Goal: Information Seeking & Learning: Learn about a topic

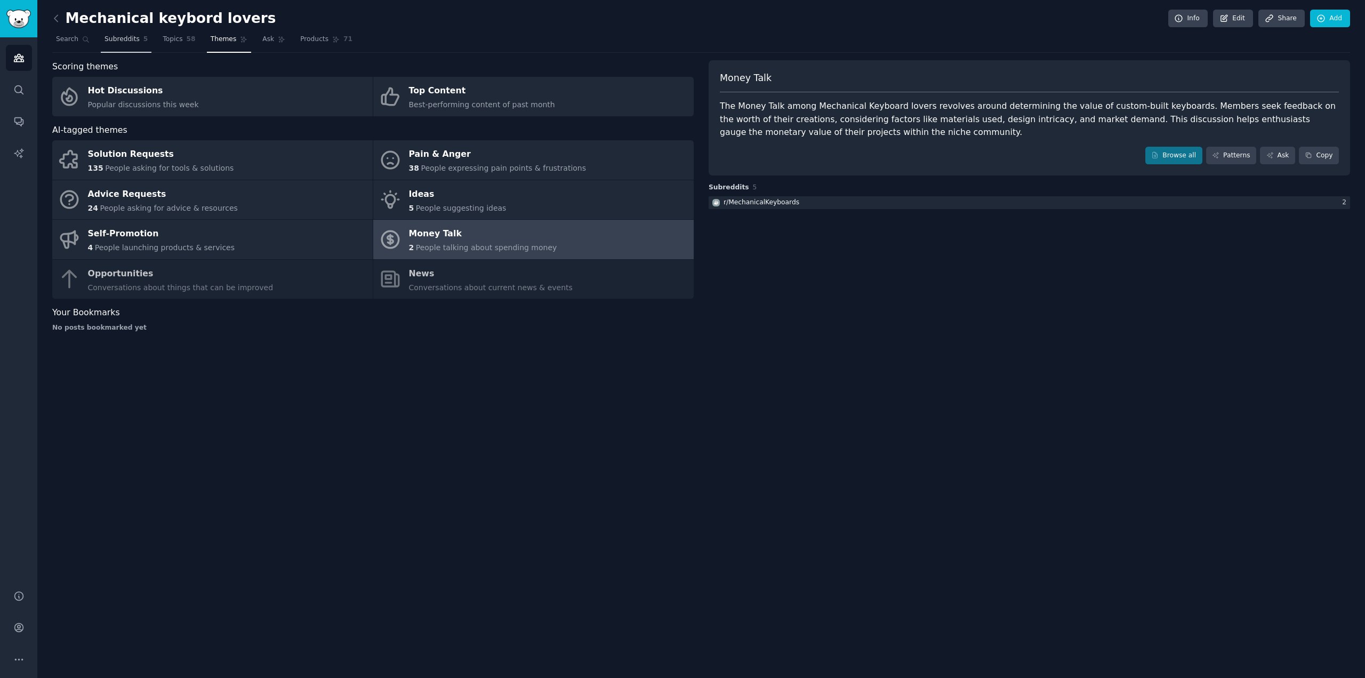
click at [119, 44] on link "Subreddits 5" at bounding box center [126, 42] width 51 height 22
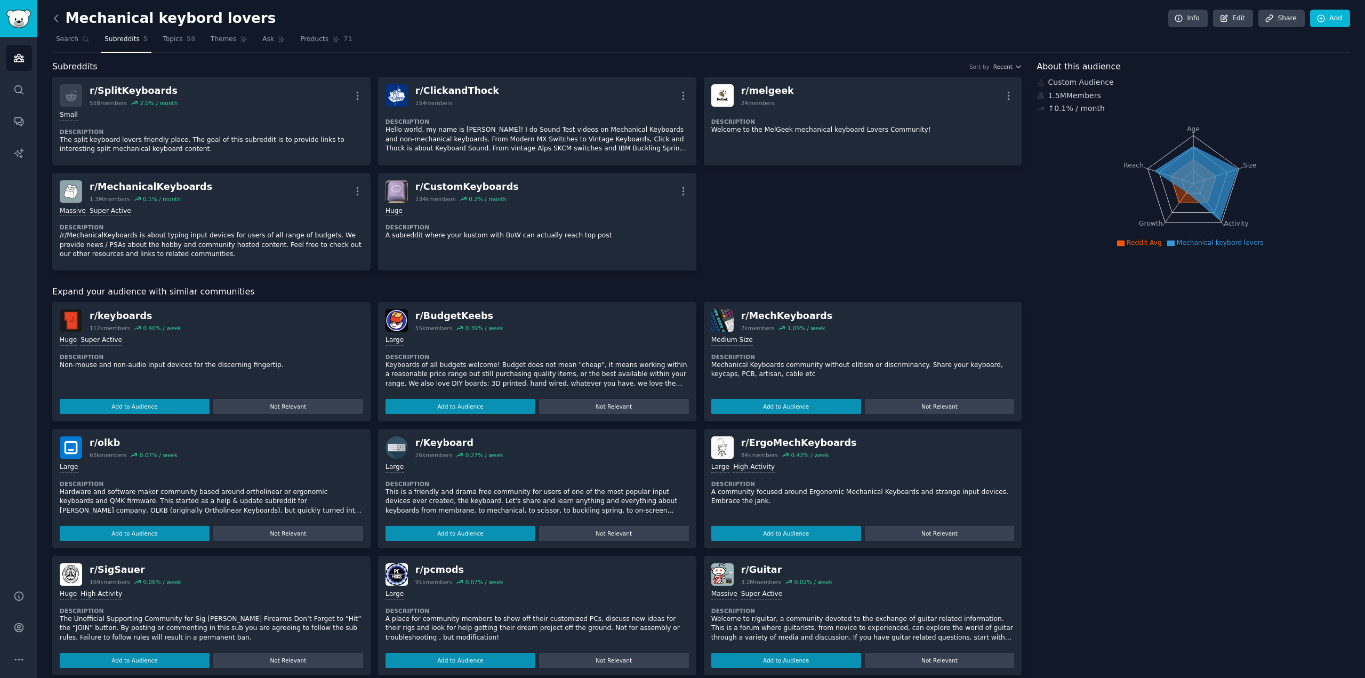
click at [58, 16] on icon at bounding box center [56, 18] width 11 height 11
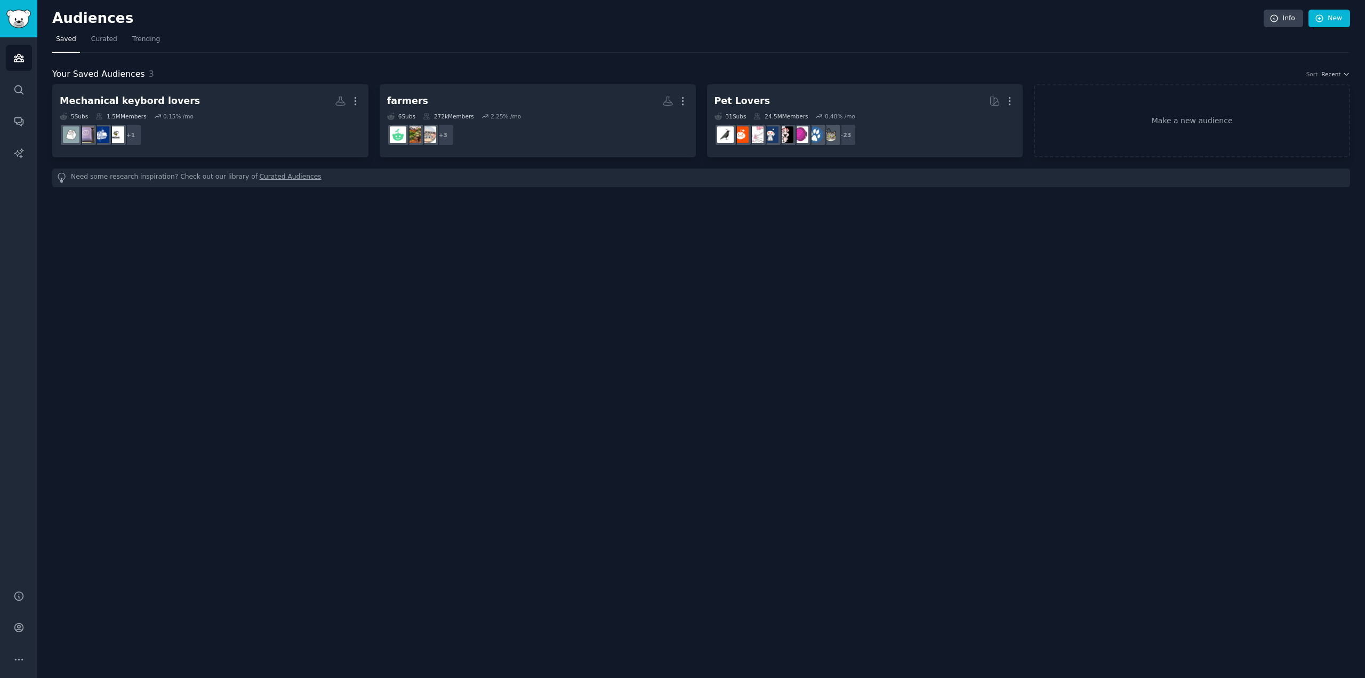
click at [1284, 34] on nav "Saved Curated Trending" at bounding box center [701, 42] width 1298 height 22
click at [1290, 25] on link "Info" at bounding box center [1283, 19] width 39 height 18
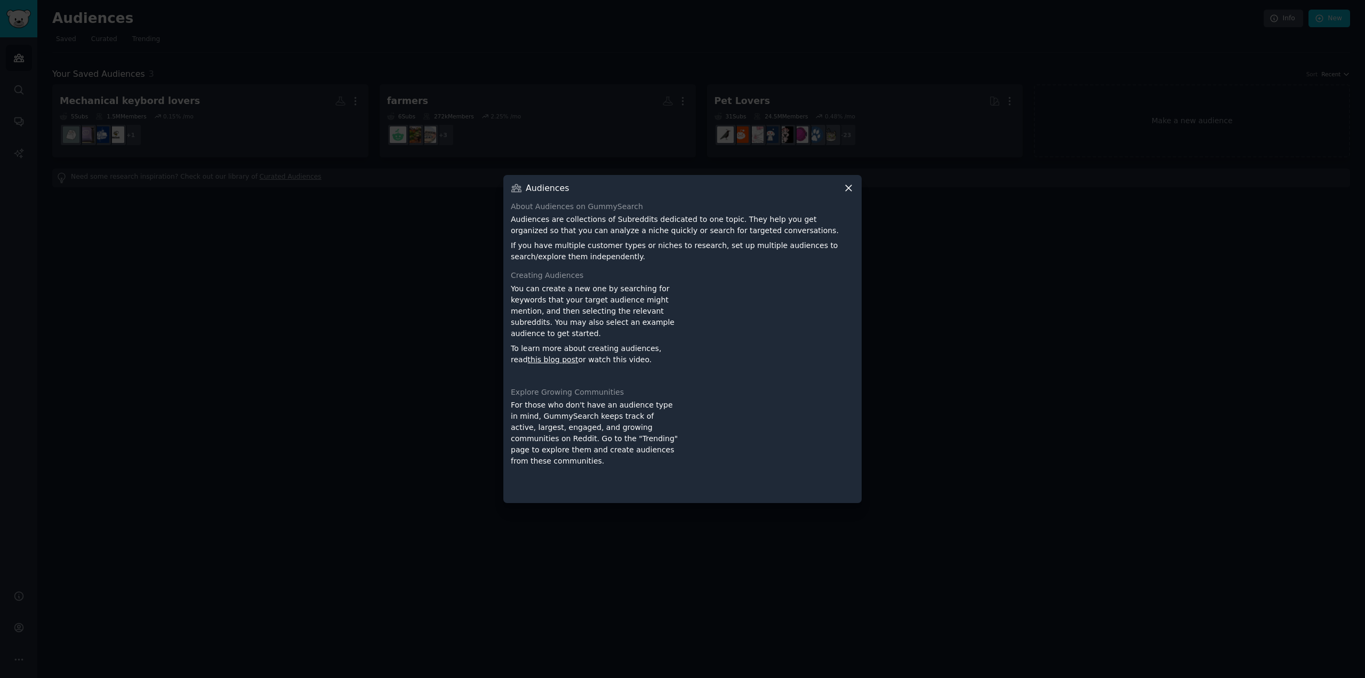
click at [844, 188] on icon at bounding box center [848, 187] width 11 height 11
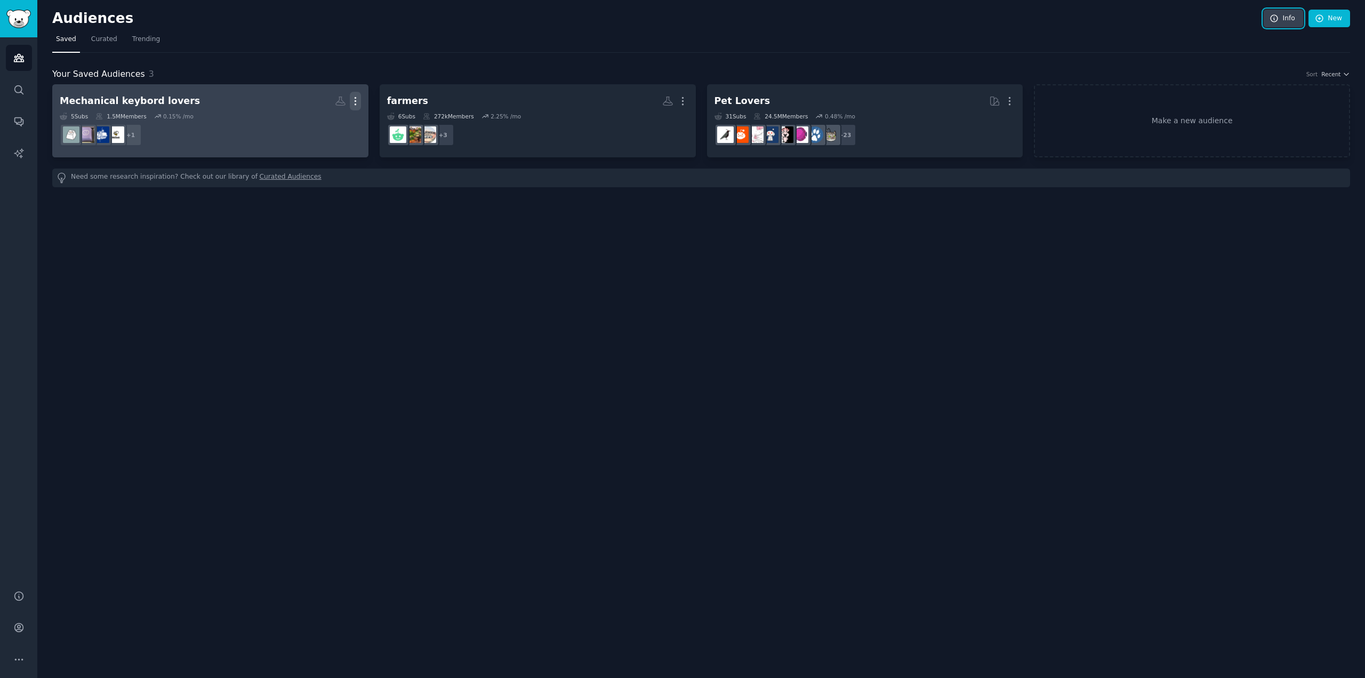
click at [353, 98] on icon "button" at bounding box center [355, 100] width 11 height 11
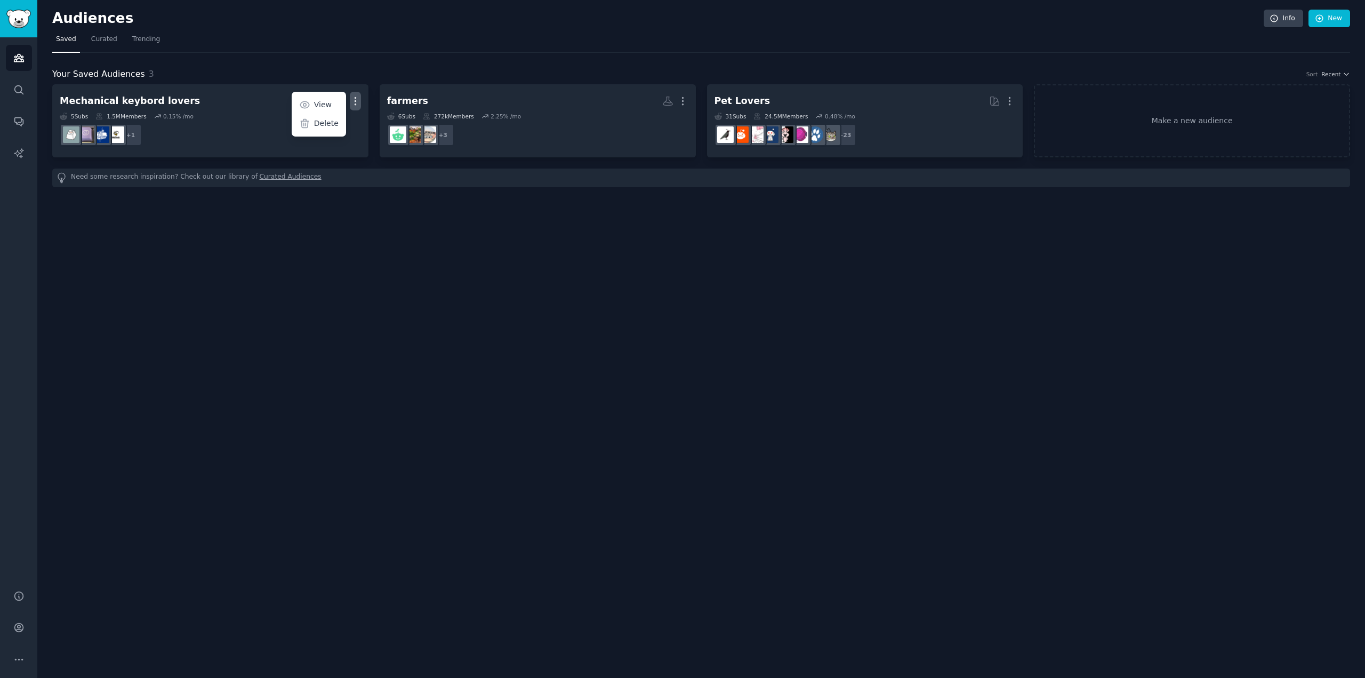
click at [342, 239] on div "Audiences Info New Saved Curated Trending Your Saved Audiences 3 Sort Recent Me…" at bounding box center [700, 339] width 1327 height 678
click at [93, 37] on span "Curated" at bounding box center [104, 40] width 26 height 10
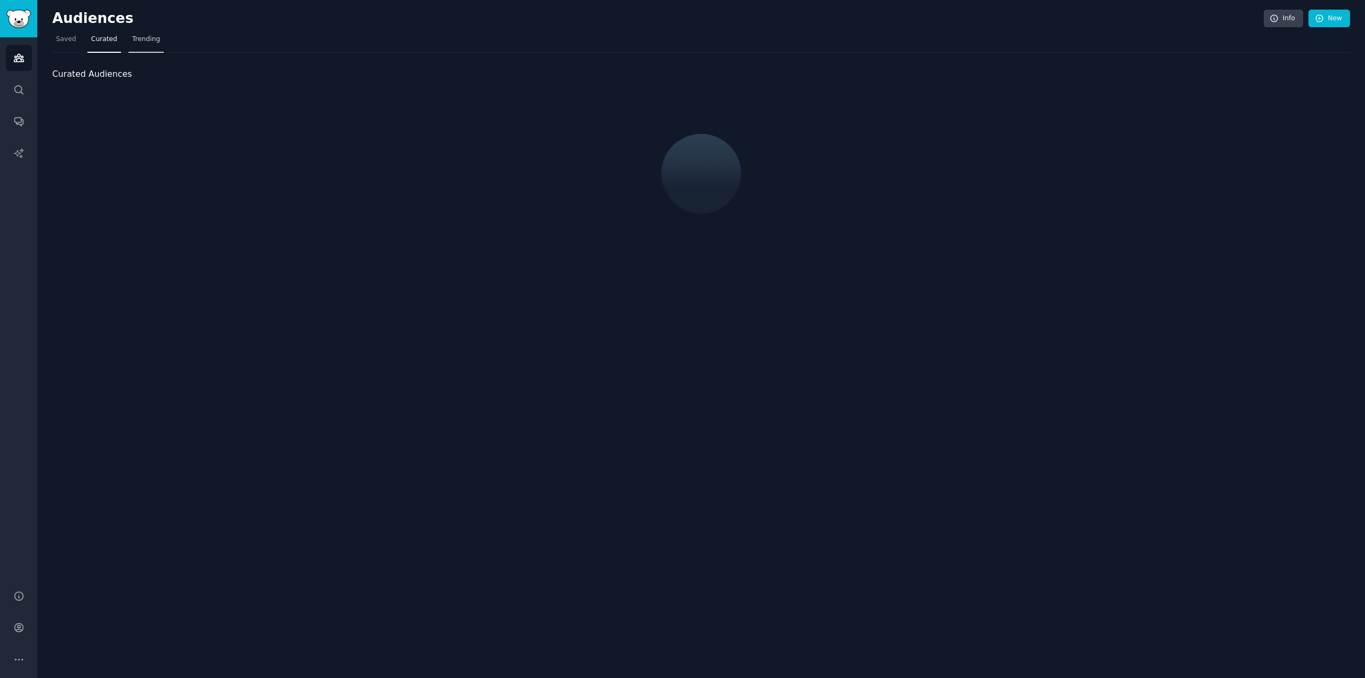
click at [141, 42] on span "Trending" at bounding box center [146, 40] width 28 height 10
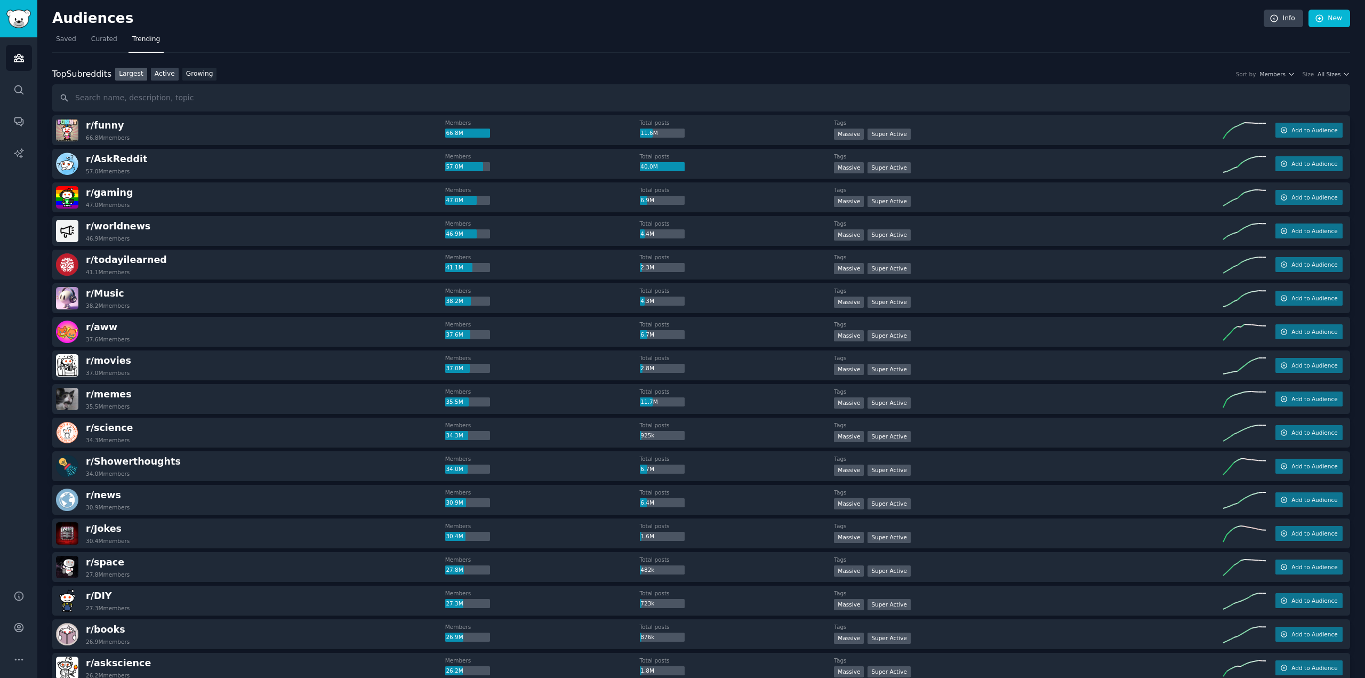
click at [160, 72] on link "Active" at bounding box center [165, 74] width 28 height 13
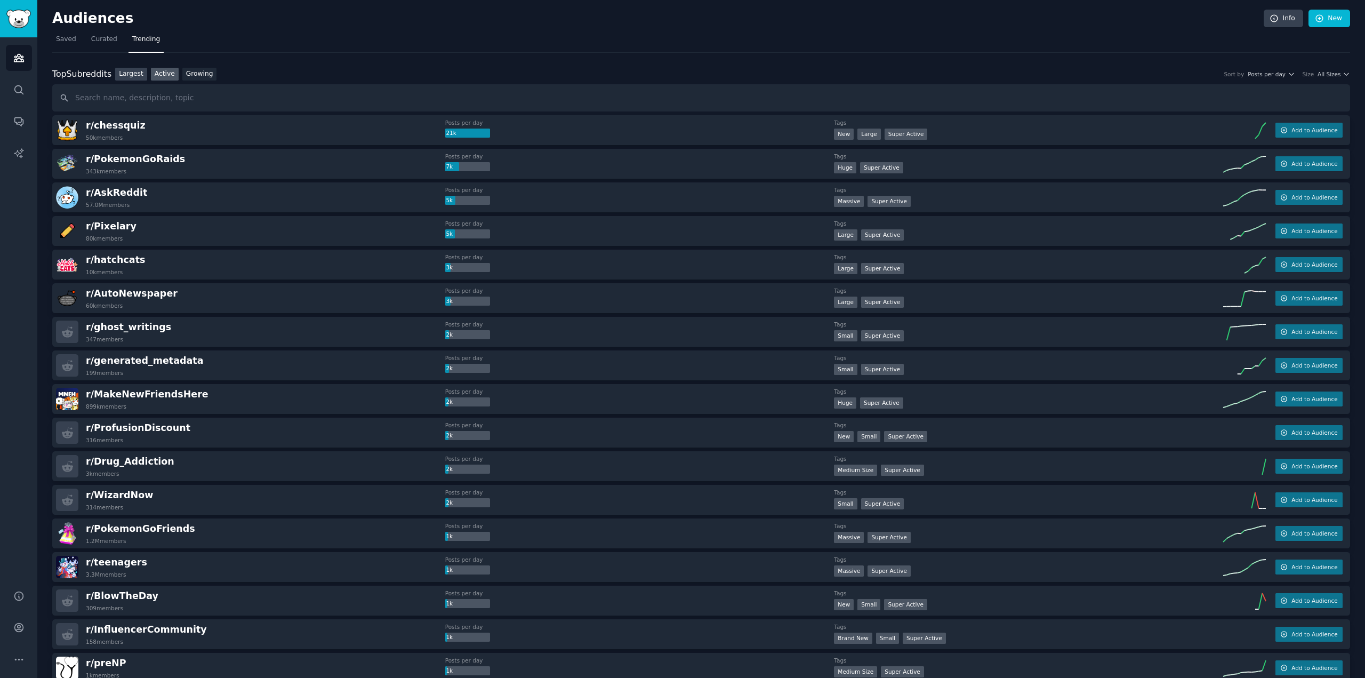
click at [126, 79] on link "Largest" at bounding box center [131, 74] width 32 height 13
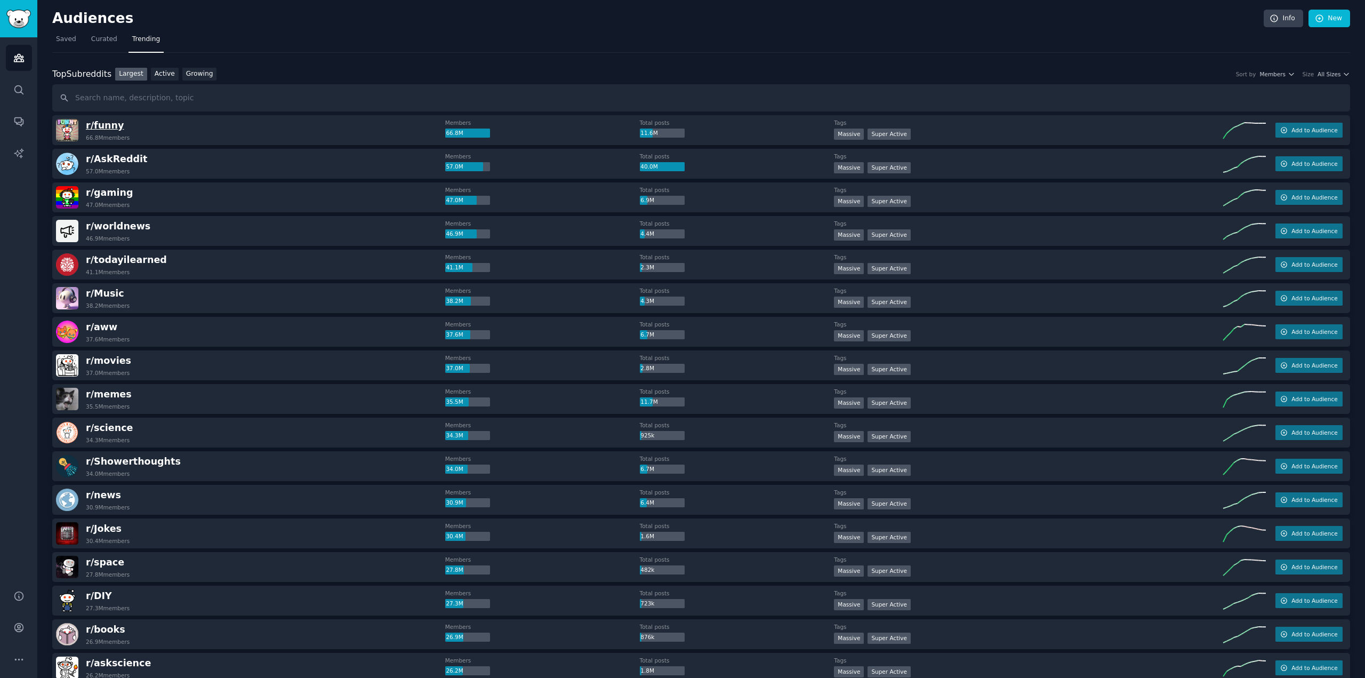
click at [239, 132] on div "r/ funny 66.8M members" at bounding box center [250, 130] width 389 height 22
click at [101, 124] on span "r/ funny" at bounding box center [105, 125] width 38 height 11
click at [231, 122] on div "r/ funny 66.8M members" at bounding box center [250, 130] width 389 height 22
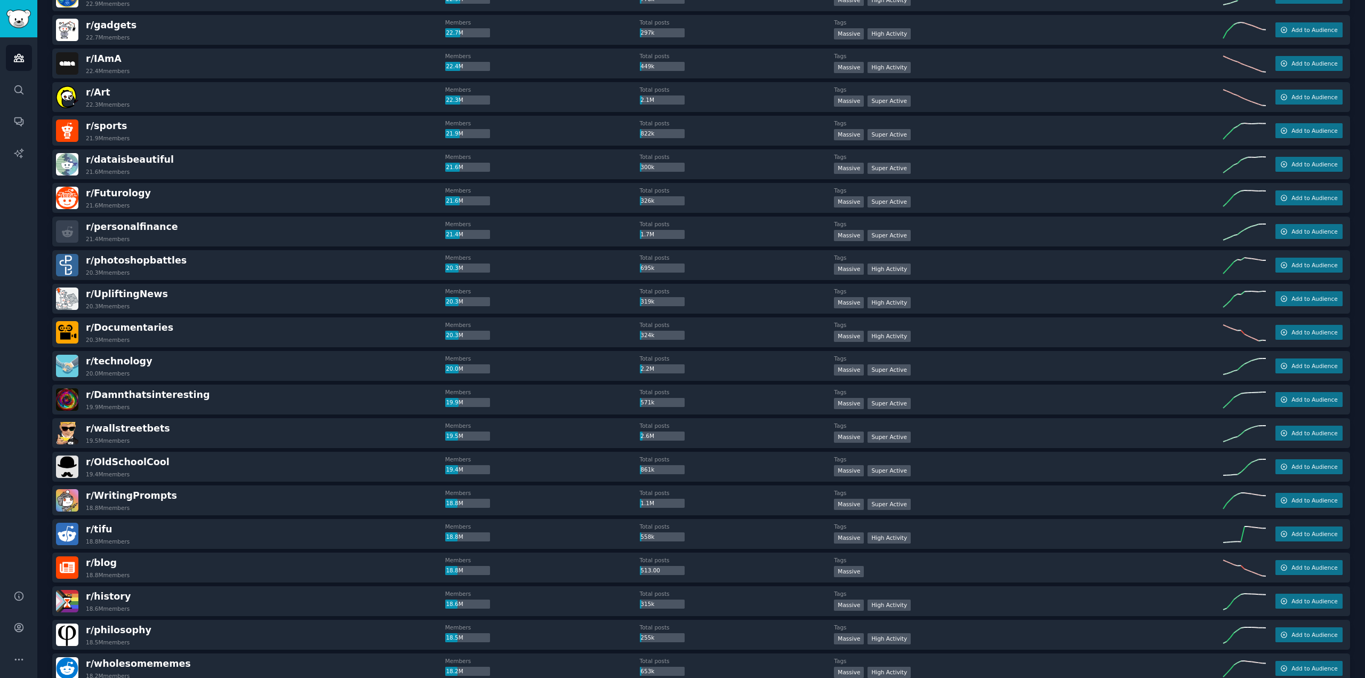
scroll to position [1186, 0]
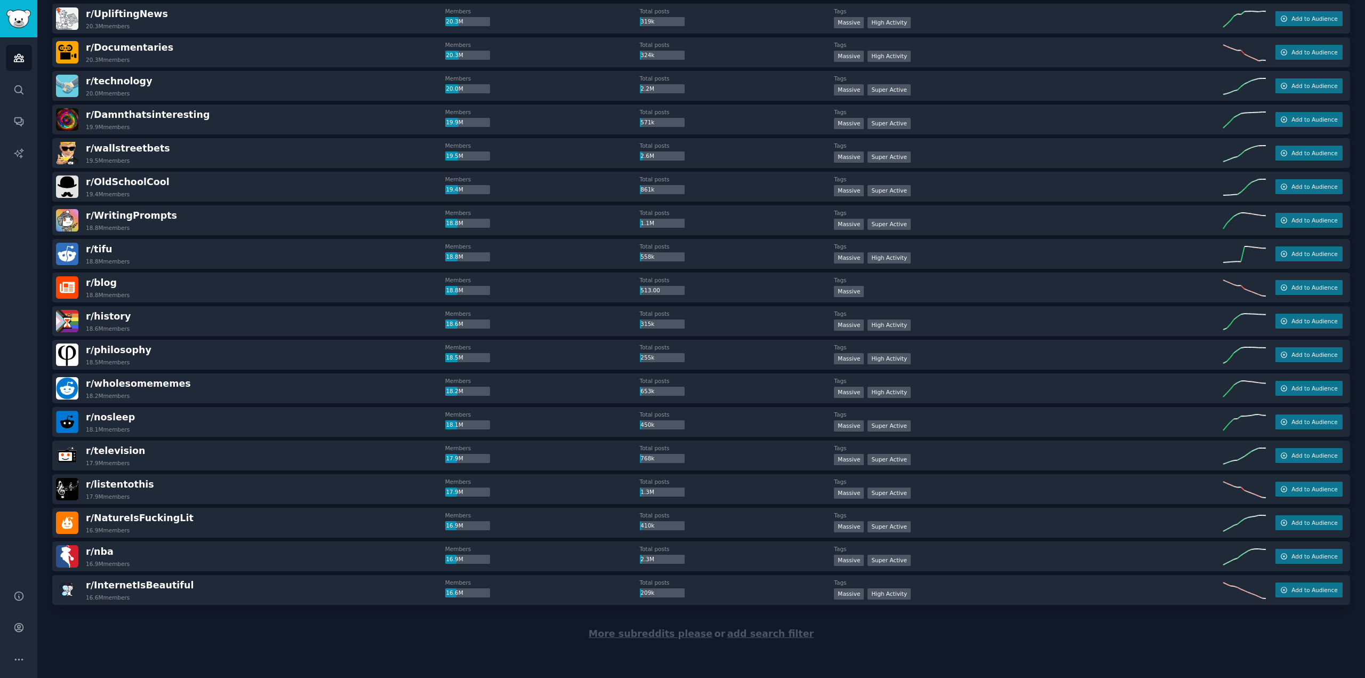
click at [761, 639] on span "add search filter" at bounding box center [770, 633] width 86 height 11
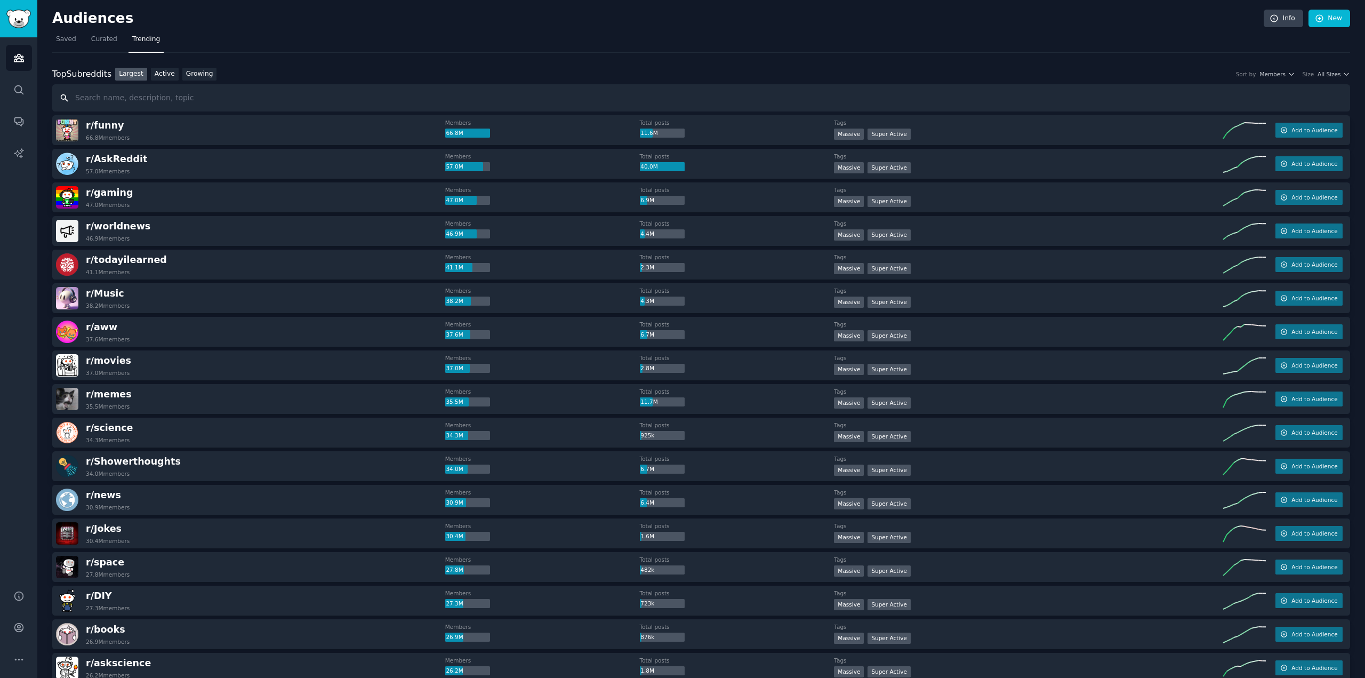
click at [160, 96] on input "text" at bounding box center [701, 97] width 1298 height 27
click at [101, 41] on span "Curated" at bounding box center [104, 40] width 26 height 10
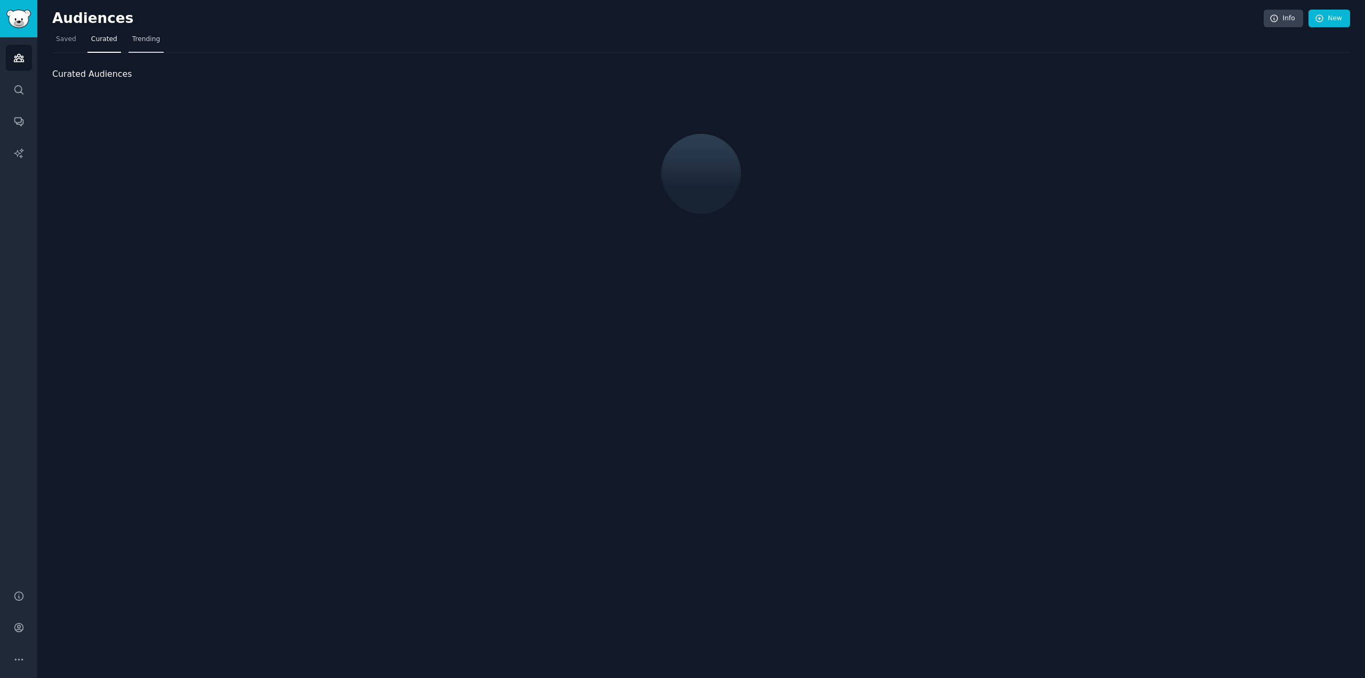
click at [140, 42] on span "Trending" at bounding box center [146, 40] width 28 height 10
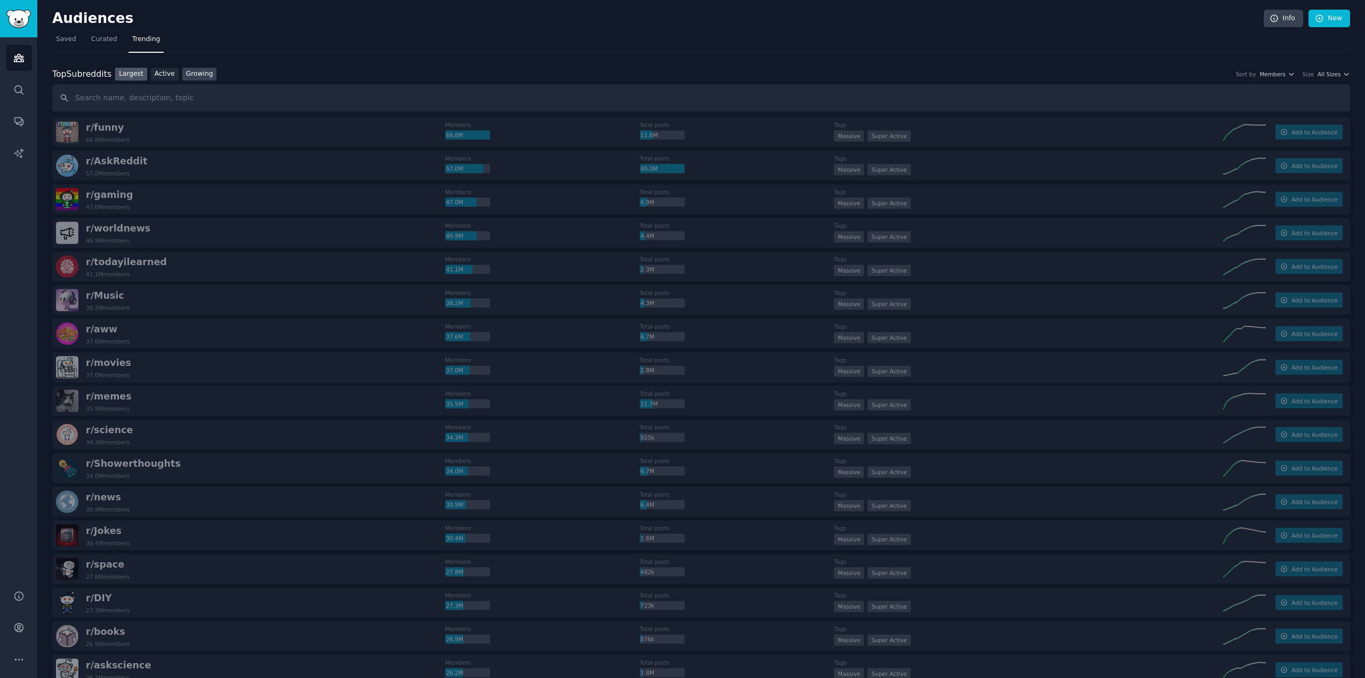
click at [155, 76] on link "Active" at bounding box center [165, 74] width 28 height 13
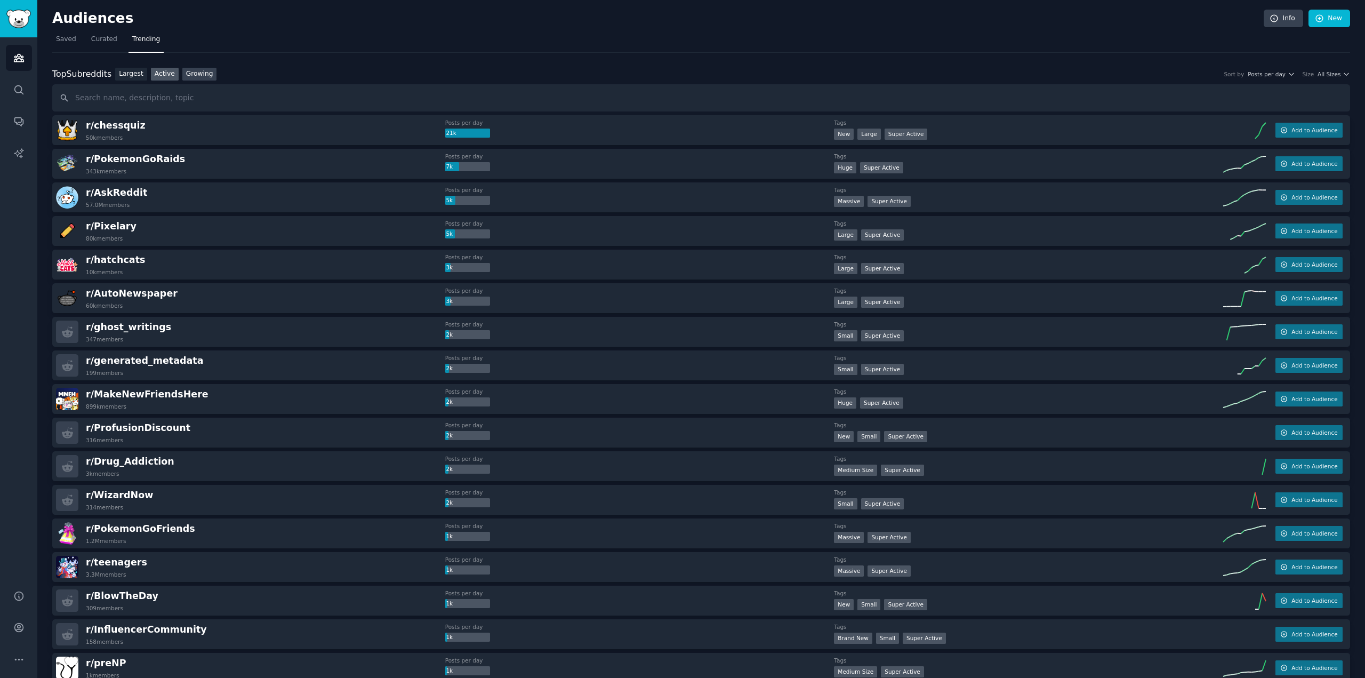
click at [192, 77] on link "Growing" at bounding box center [199, 74] width 35 height 13
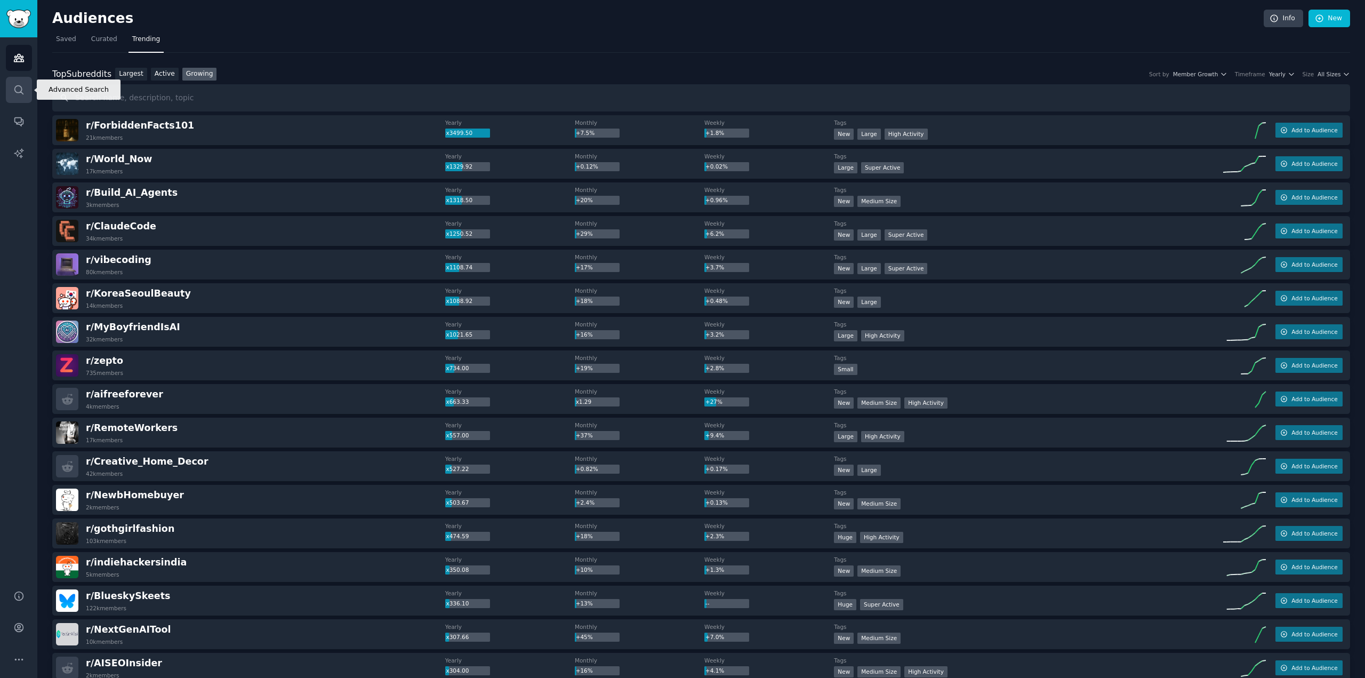
click at [13, 85] on icon "Sidebar" at bounding box center [18, 89] width 11 height 11
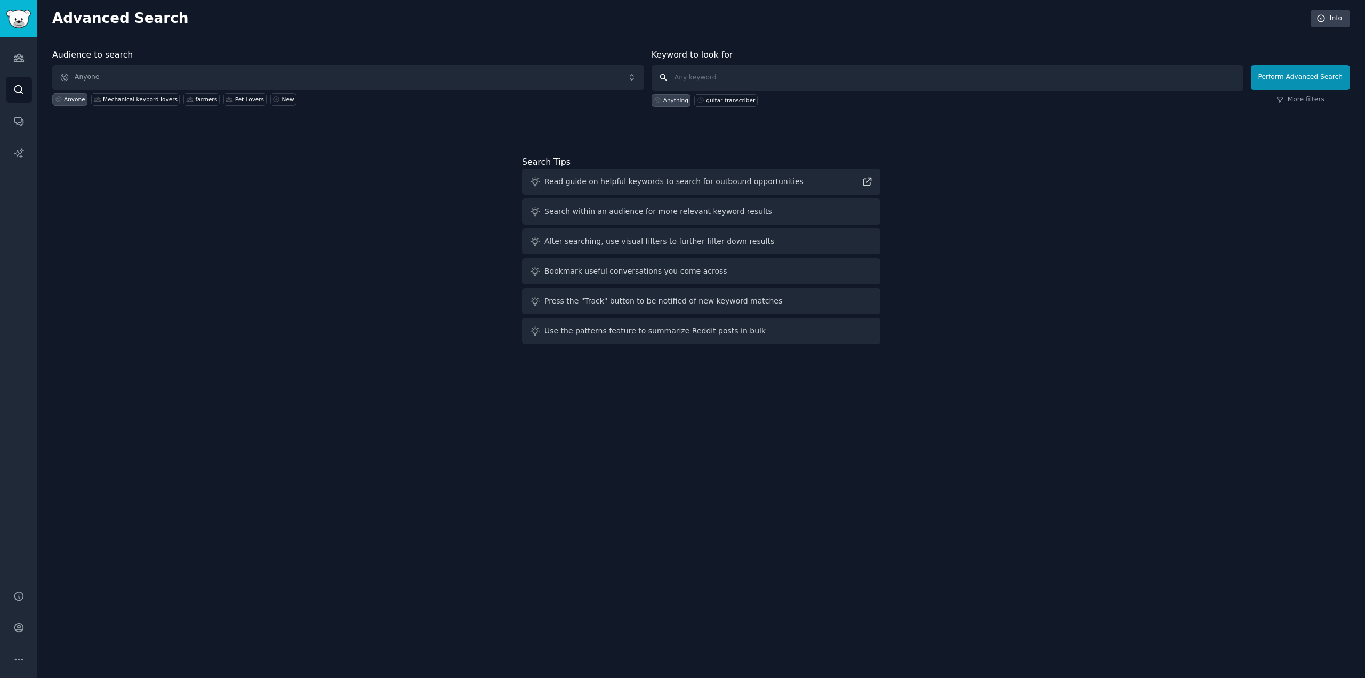
click at [720, 71] on input "text" at bounding box center [947, 78] width 592 height 26
click at [456, 85] on span "Anyone" at bounding box center [348, 77] width 592 height 25
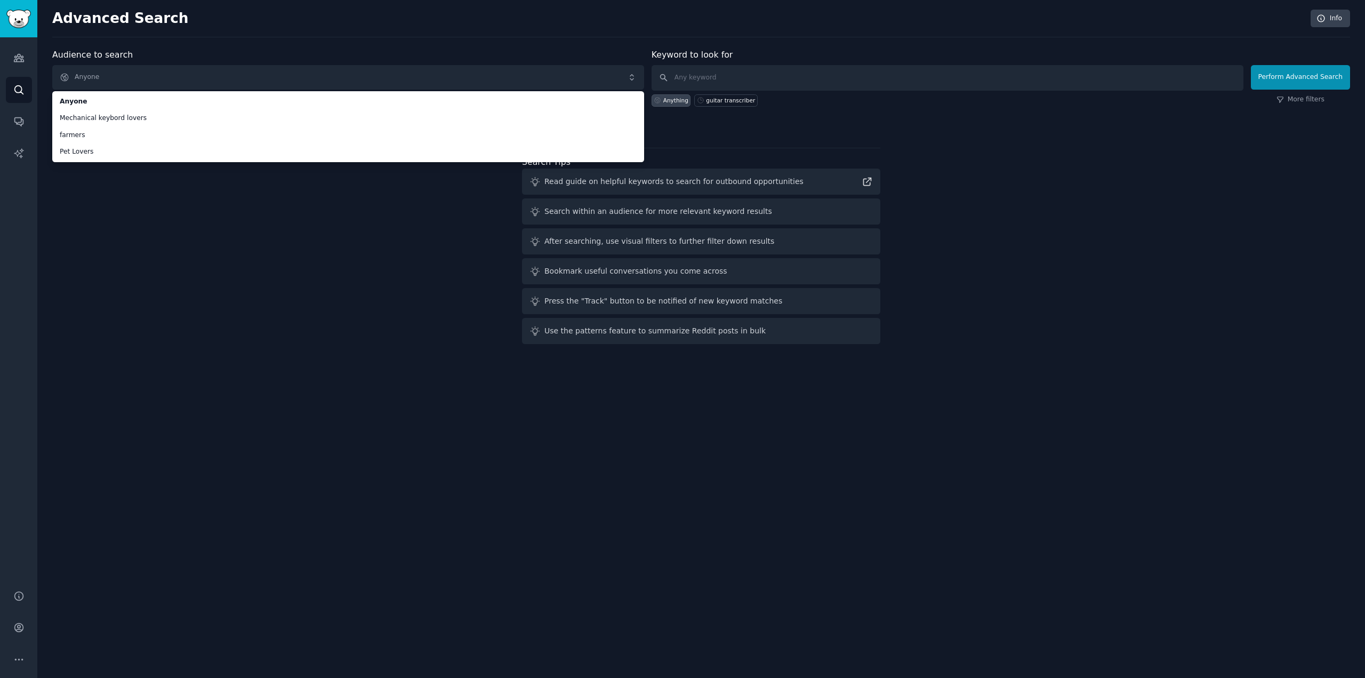
click at [291, 255] on div "Audience to search Anyone Anyone Mechanical keybord lovers farmers Pet Lovers A…" at bounding box center [701, 199] width 1298 height 300
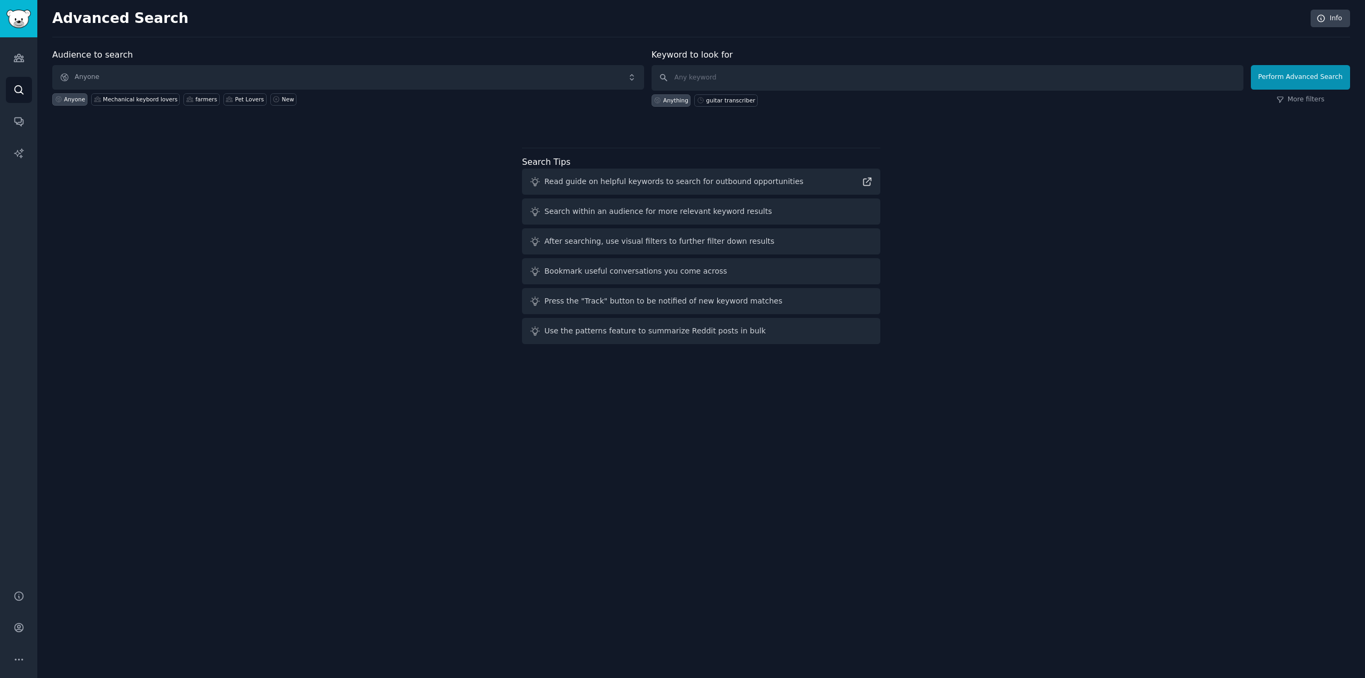
click at [1251, 156] on div "Audience to search Anyone Anyone Mechanical keybord lovers farmers Pet Lovers N…" at bounding box center [701, 199] width 1298 height 300
click at [1307, 99] on link "More filters" at bounding box center [1300, 100] width 48 height 10
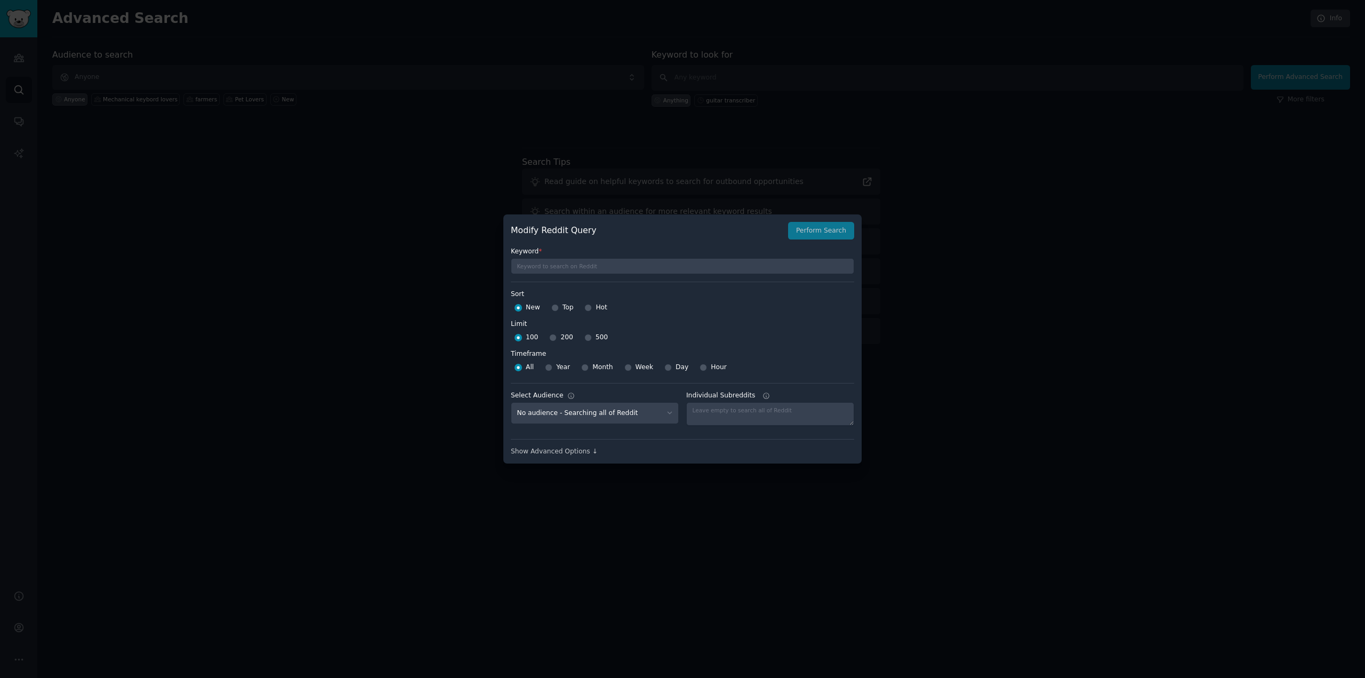
click at [983, 303] on div at bounding box center [682, 339] width 1365 height 678
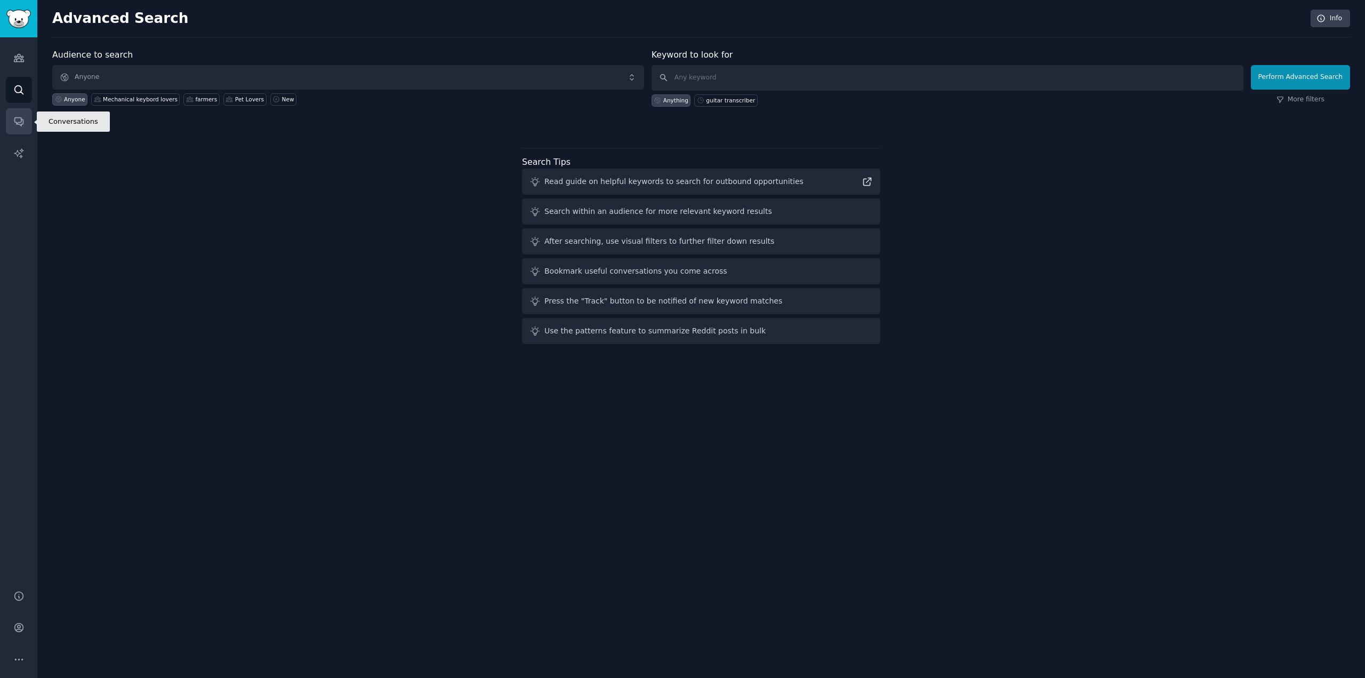
click at [22, 120] on icon "Sidebar" at bounding box center [18, 122] width 9 height 9
